Goal: Information Seeking & Learning: Find specific fact

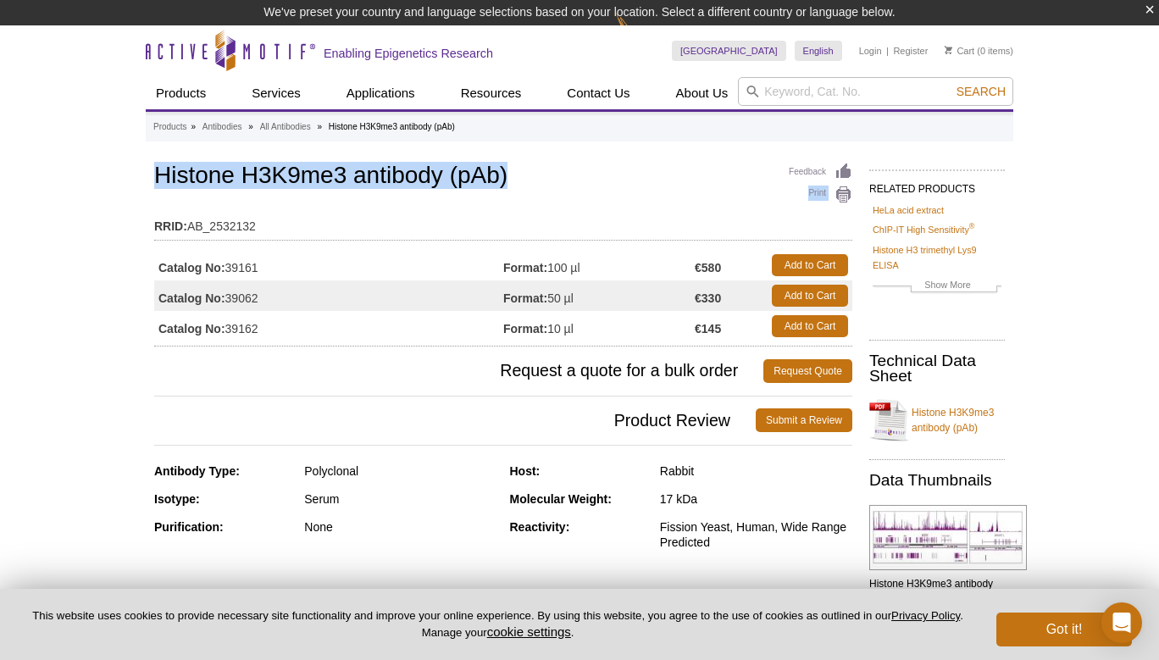
drag, startPoint x: 508, startPoint y: 178, endPoint x: 116, endPoint y: 183, distance: 392.3
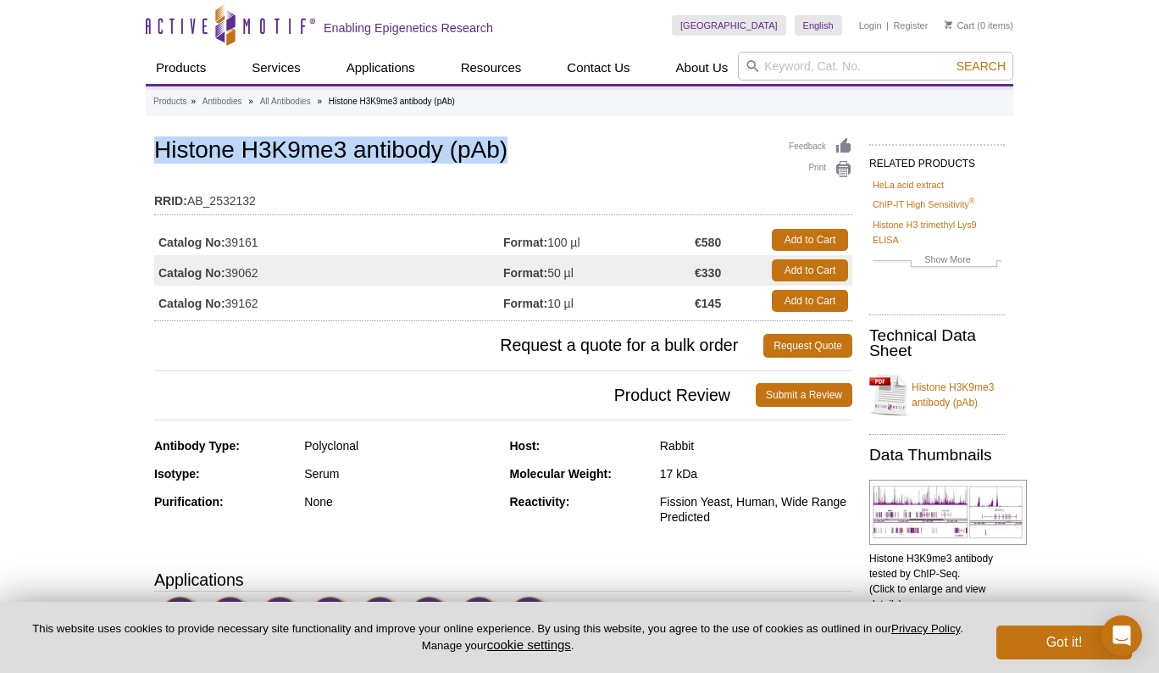
drag, startPoint x: 157, startPoint y: 151, endPoint x: 515, endPoint y: 157, distance: 358.4
click at [515, 157] on h1 "Histone H3K9me3 antibody (pAb)" at bounding box center [503, 151] width 698 height 29
copy h1 "Histone H3K9me3 antibody (pAb)"
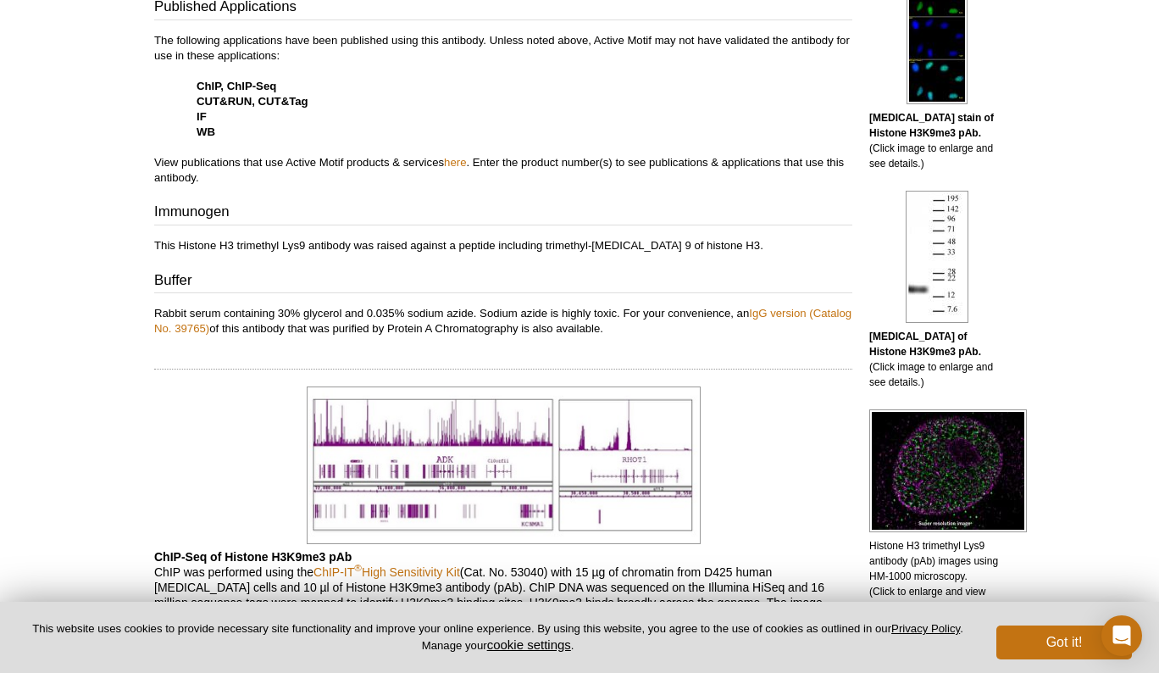
scroll to position [689, 0]
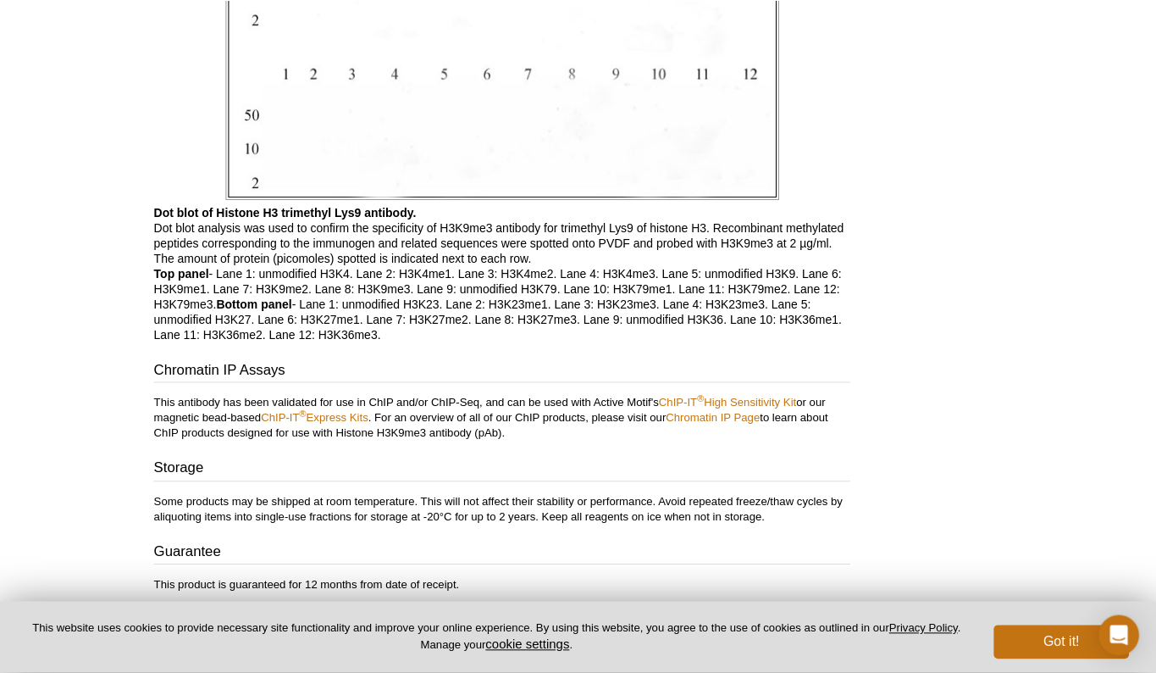
scroll to position [4082, 0]
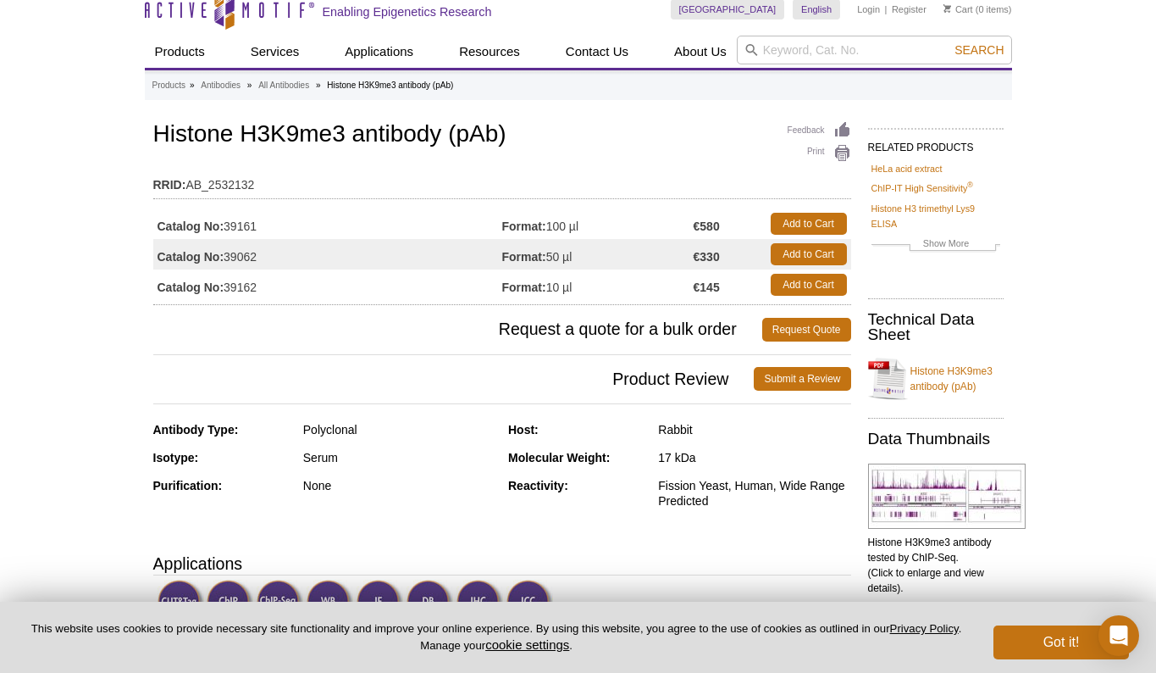
scroll to position [0, 0]
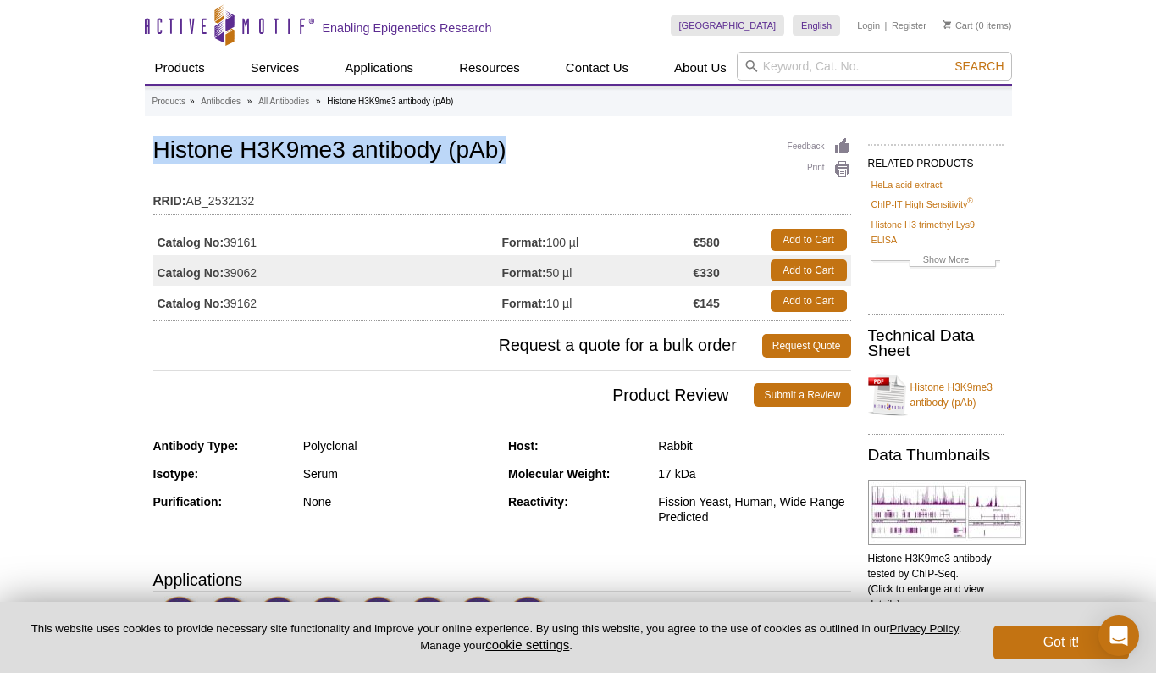
drag, startPoint x: 158, startPoint y: 154, endPoint x: 523, endPoint y: 145, distance: 364.4
click at [523, 145] on h1 "Histone H3K9me3 antibody (pAb)" at bounding box center [502, 151] width 698 height 29
click at [531, 151] on h1 "Histone H3K9me3 antibody (pAb)" at bounding box center [502, 151] width 698 height 29
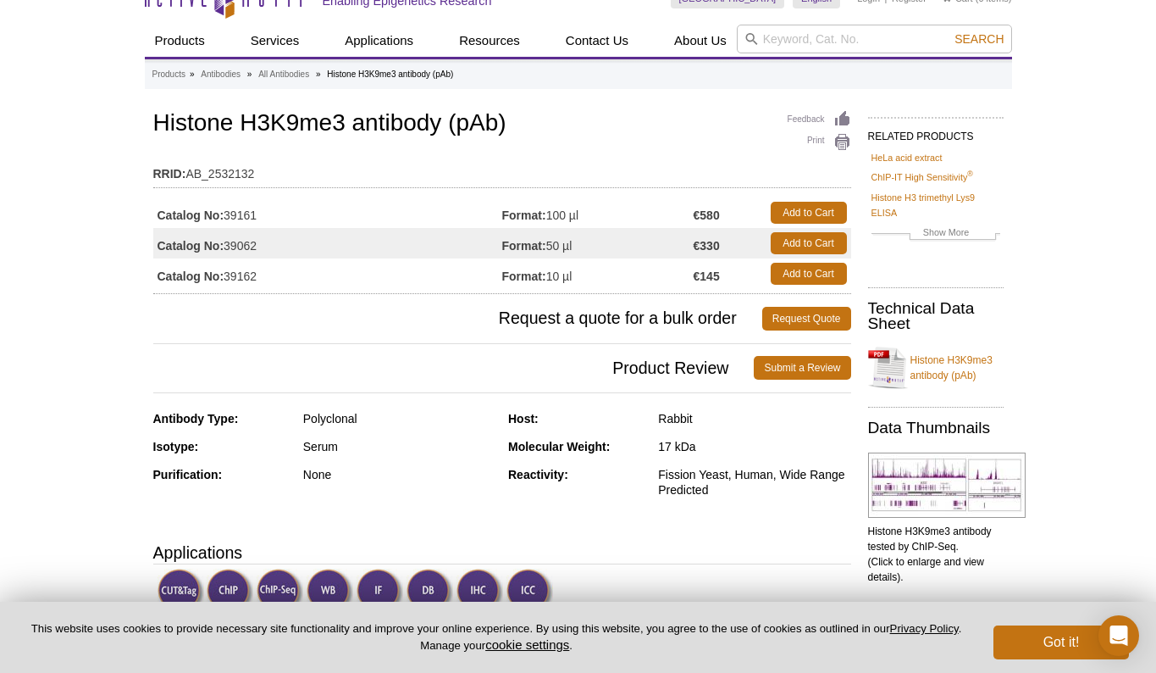
click at [309, 413] on div "Polyclonal" at bounding box center [399, 418] width 192 height 15
drag, startPoint x: 304, startPoint y: 418, endPoint x: 376, endPoint y: 418, distance: 72.0
click at [376, 418] on div "Polyclonal" at bounding box center [399, 418] width 192 height 15
click at [279, 251] on td "Catalog No: 39062" at bounding box center [327, 243] width 349 height 30
drag, startPoint x: 227, startPoint y: 247, endPoint x: 275, endPoint y: 247, distance: 48.3
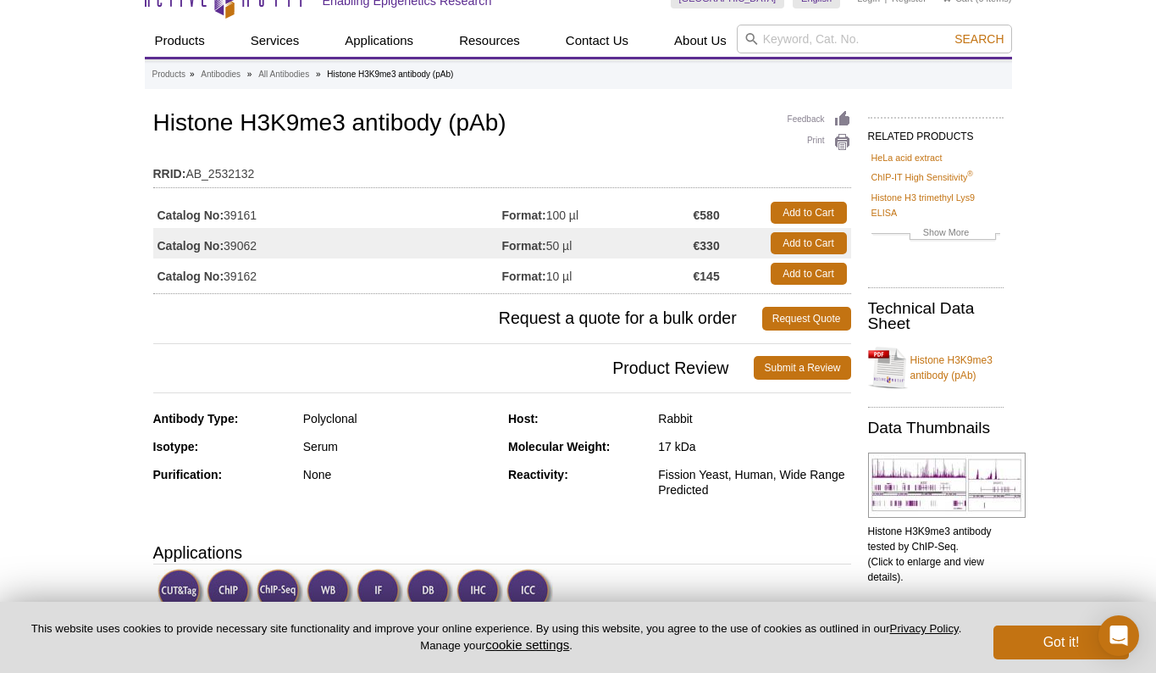
click at [275, 247] on td "Catalog No: 39062" at bounding box center [327, 243] width 349 height 30
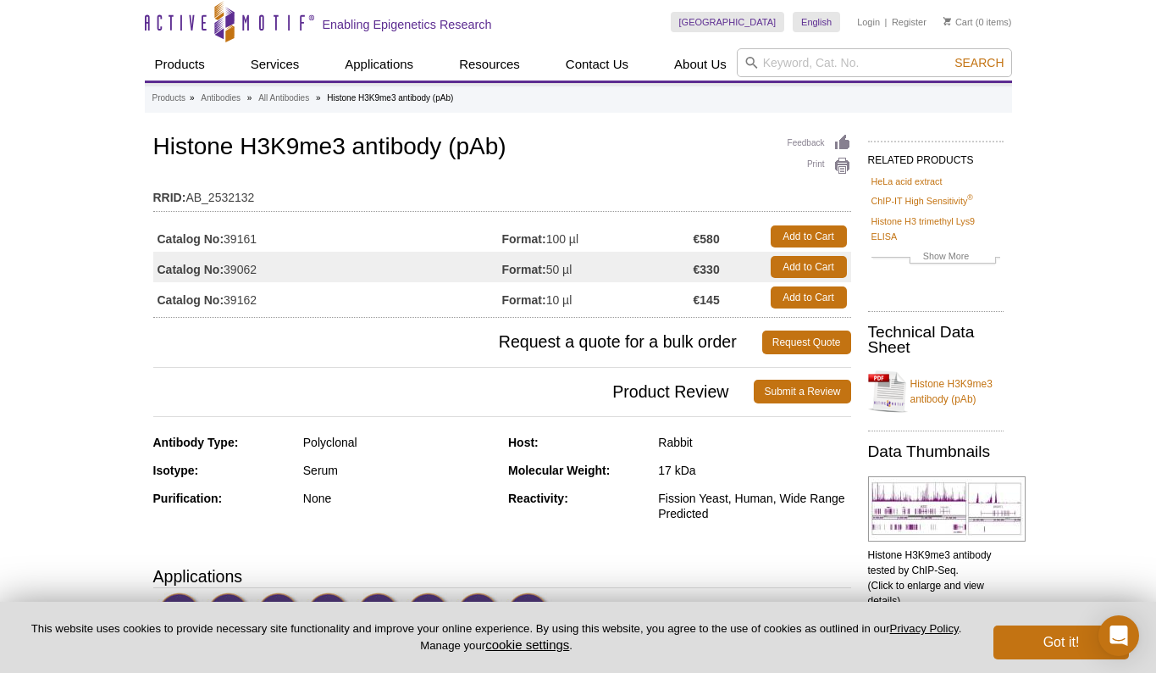
scroll to position [7, 0]
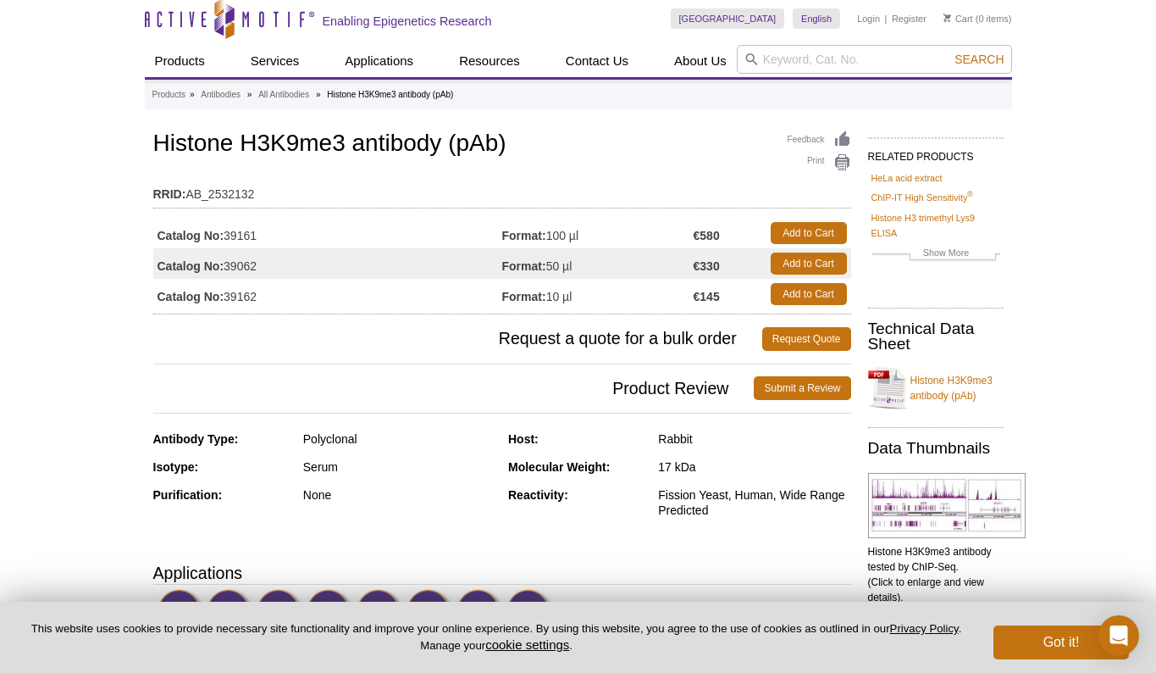
click at [234, 274] on td "Catalog No: 39062" at bounding box center [327, 263] width 349 height 30
drag, startPoint x: 158, startPoint y: 266, endPoint x: 286, endPoint y: 265, distance: 128.8
click at [286, 265] on td "Catalog No: 39062" at bounding box center [327, 263] width 349 height 30
drag, startPoint x: 278, startPoint y: 269, endPoint x: 153, endPoint y: 268, distance: 124.5
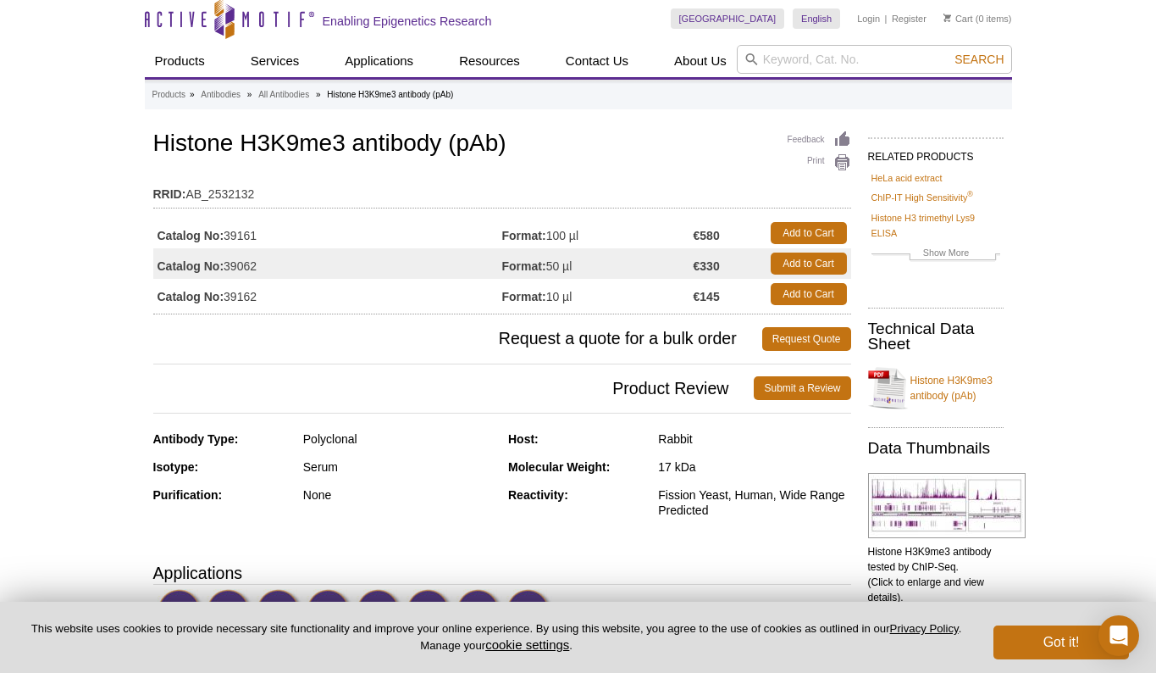
click at [153, 268] on td "Catalog No: 39062" at bounding box center [327, 263] width 349 height 30
drag, startPoint x: 155, startPoint y: 266, endPoint x: 298, endPoint y: 269, distance: 143.2
click at [298, 269] on td "Catalog No: 39062" at bounding box center [327, 263] width 349 height 30
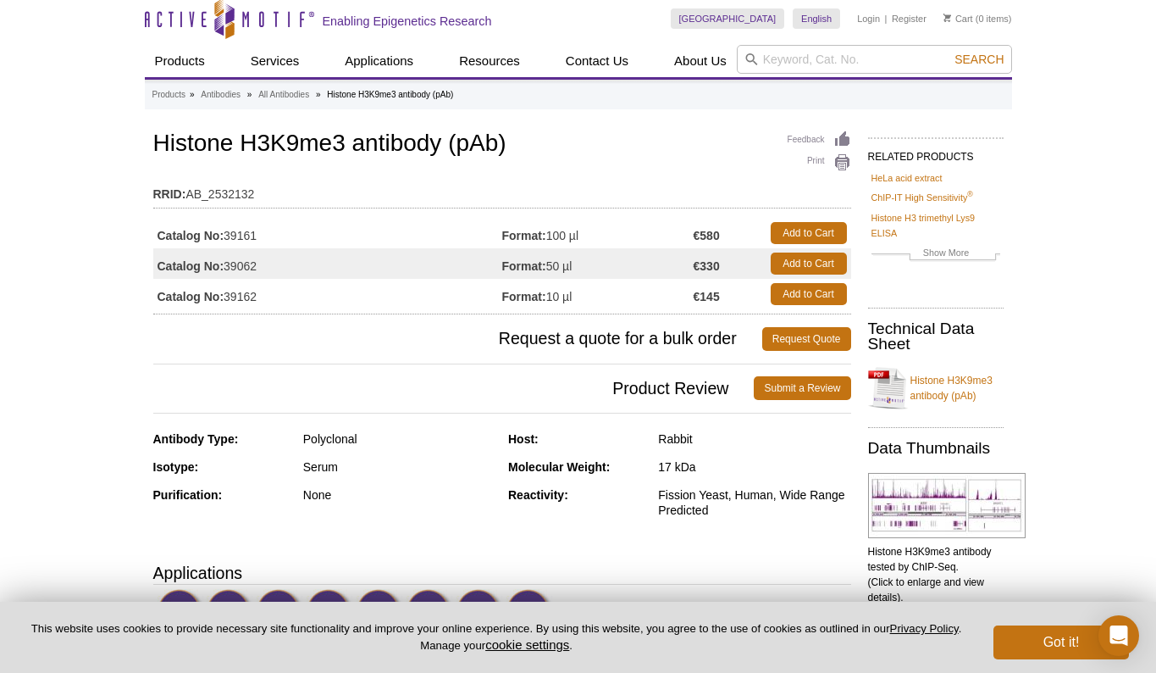
drag, startPoint x: 277, startPoint y: 270, endPoint x: 158, endPoint y: 267, distance: 119.5
click at [158, 267] on td "Catalog No: 39062" at bounding box center [327, 263] width 349 height 30
copy td "Catalog No: 39062"
click at [265, 290] on td "Catalog No: 39162" at bounding box center [327, 294] width 349 height 30
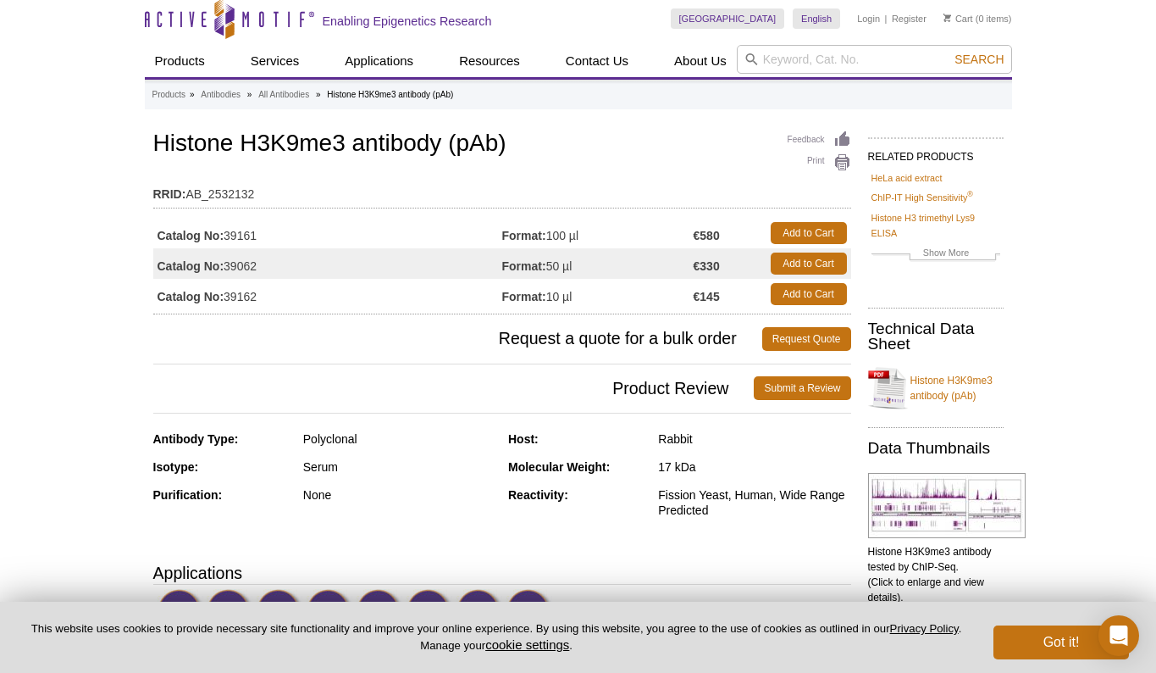
drag, startPoint x: 265, startPoint y: 297, endPoint x: 158, endPoint y: 300, distance: 107.6
click at [158, 300] on td "Catalog No: 39162" at bounding box center [327, 294] width 349 height 30
click at [251, 239] on td "Catalog No: 39161" at bounding box center [327, 233] width 349 height 30
drag, startPoint x: 264, startPoint y: 259, endPoint x: 134, endPoint y: 267, distance: 130.7
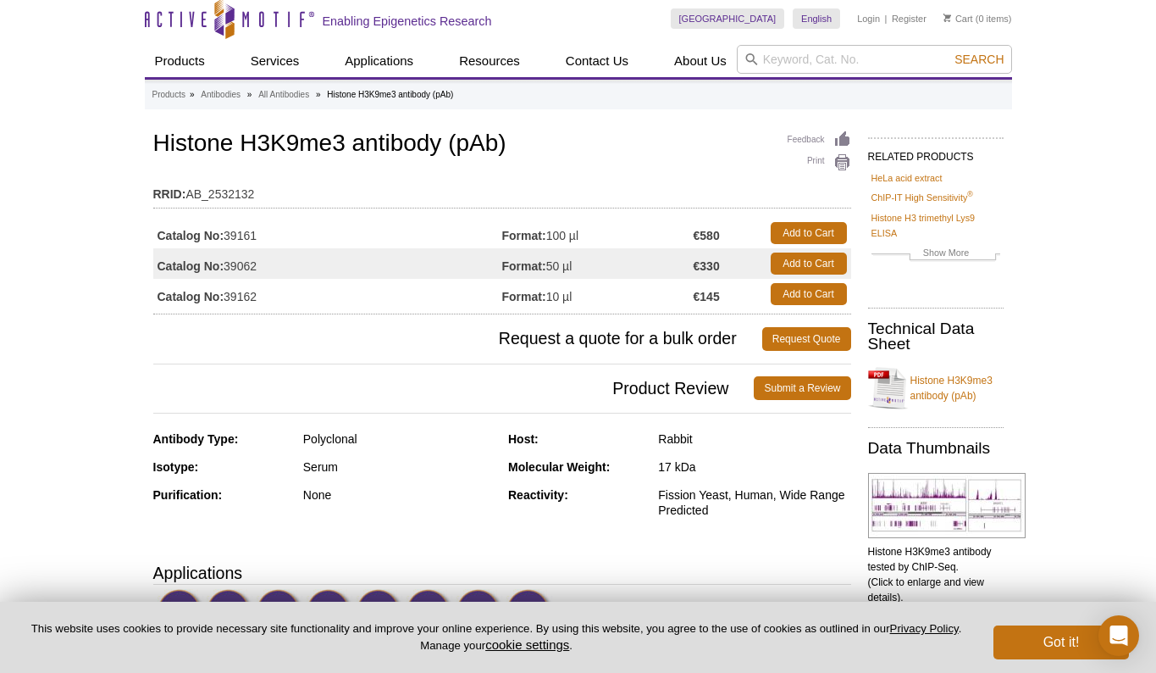
click at [204, 267] on strong "Catalog No:" at bounding box center [191, 265] width 67 height 15
drag, startPoint x: 160, startPoint y: 268, endPoint x: 306, endPoint y: 268, distance: 145.7
click at [306, 268] on td "Catalog No: 39062" at bounding box center [327, 263] width 349 height 30
copy td "Catalog No: 39062"
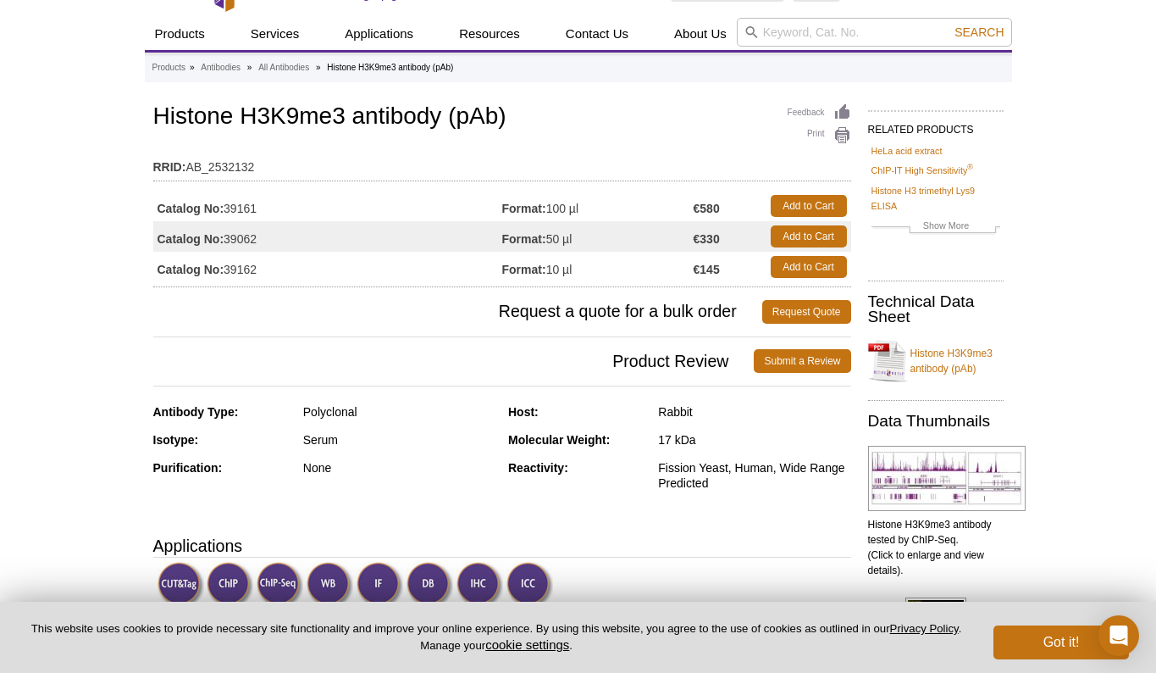
scroll to position [53, 0]
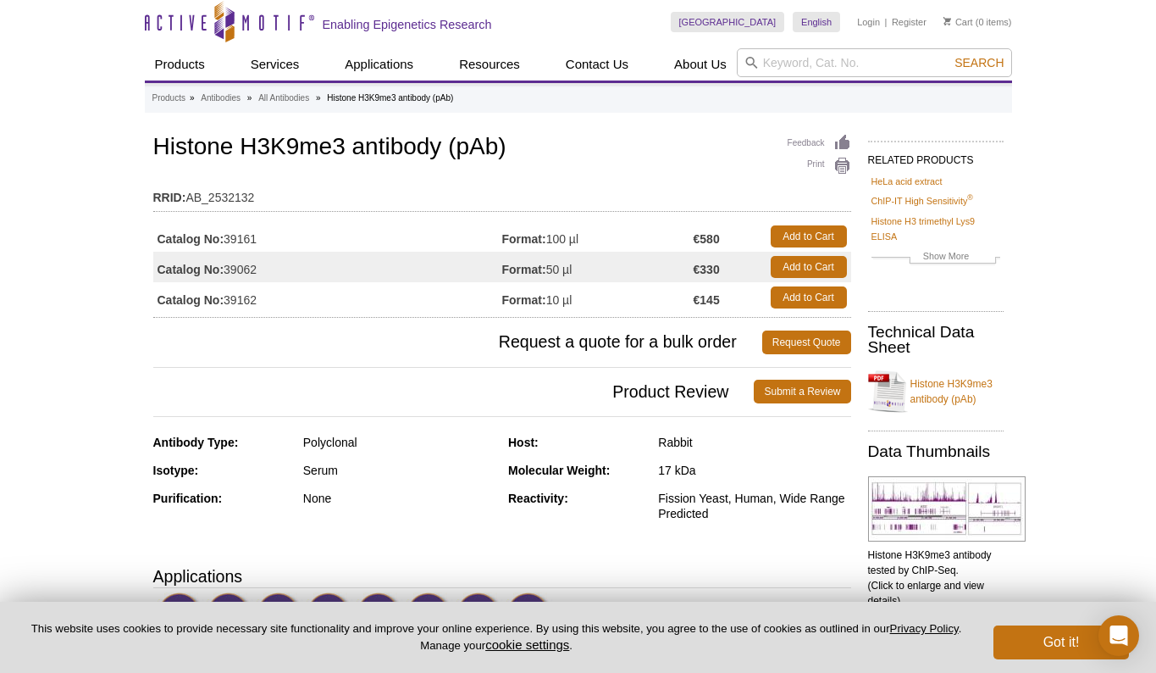
scroll to position [7, 0]
